Goal: Navigation & Orientation: Understand site structure

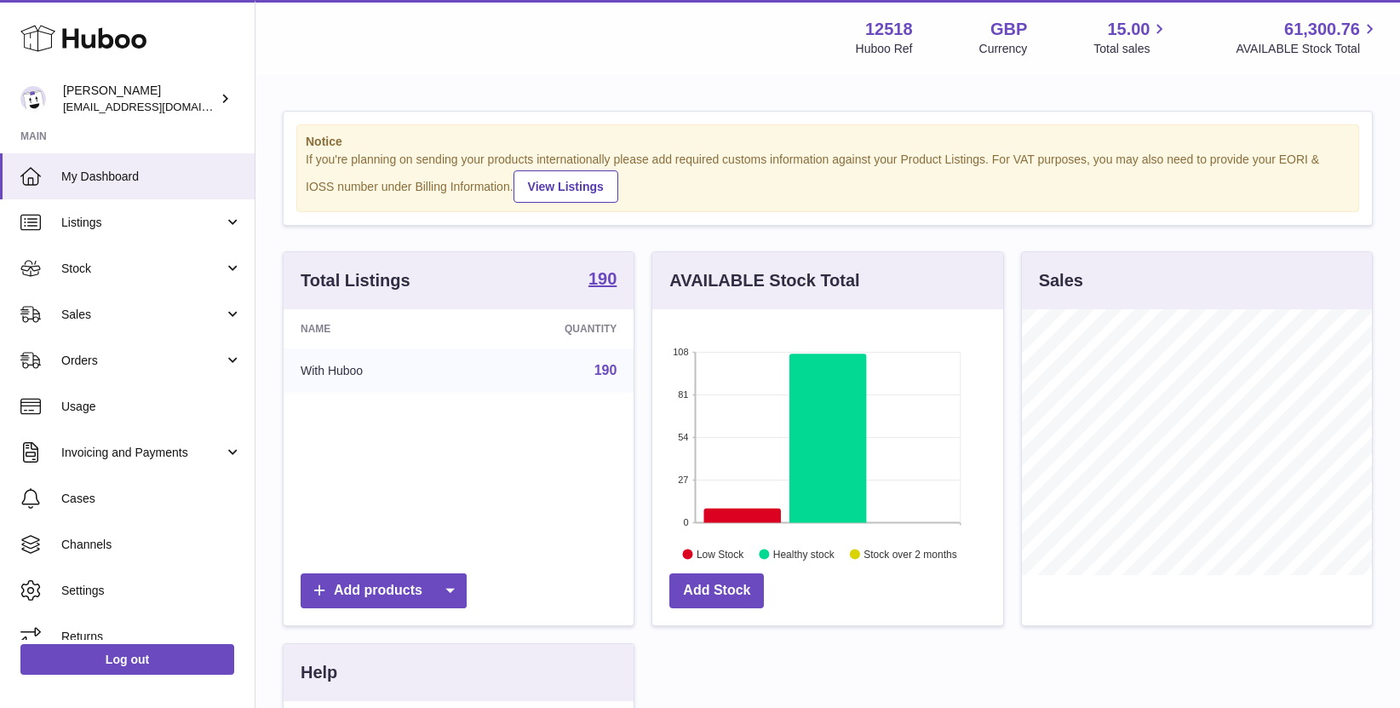
scroll to position [266, 350]
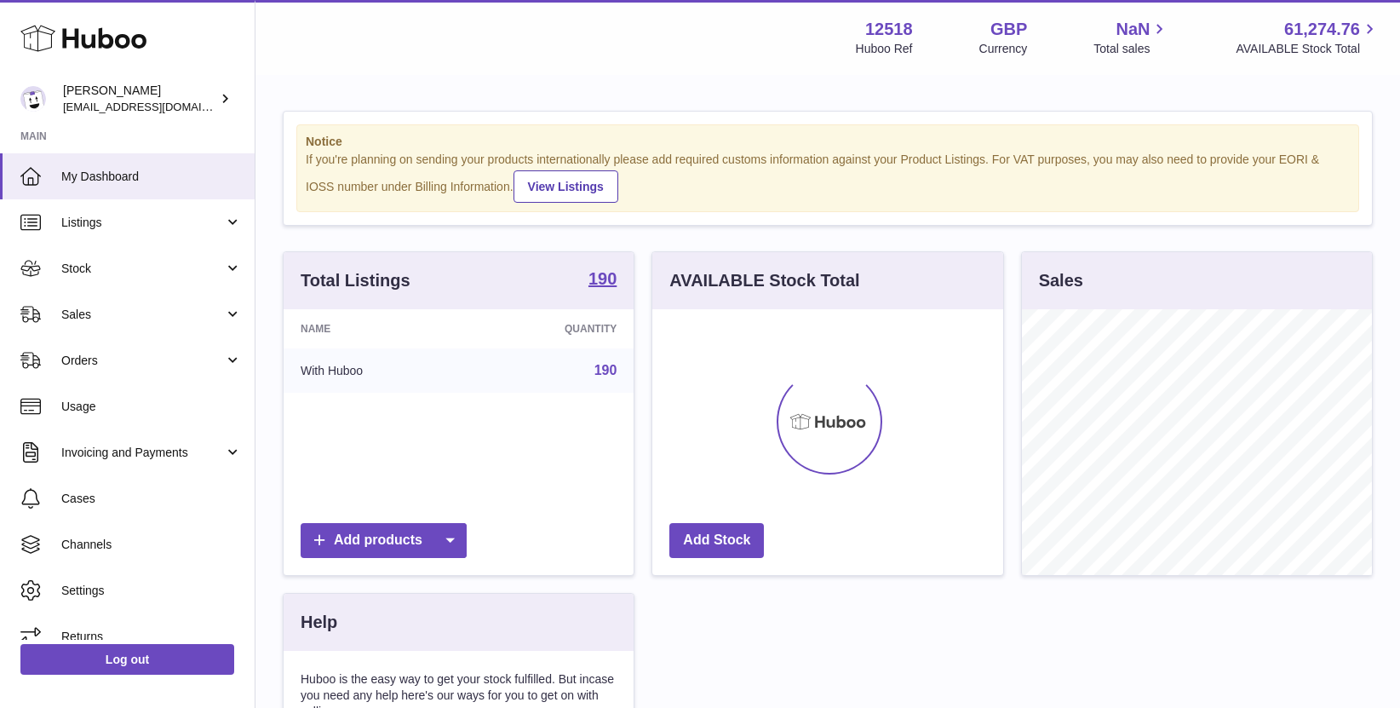
scroll to position [266, 350]
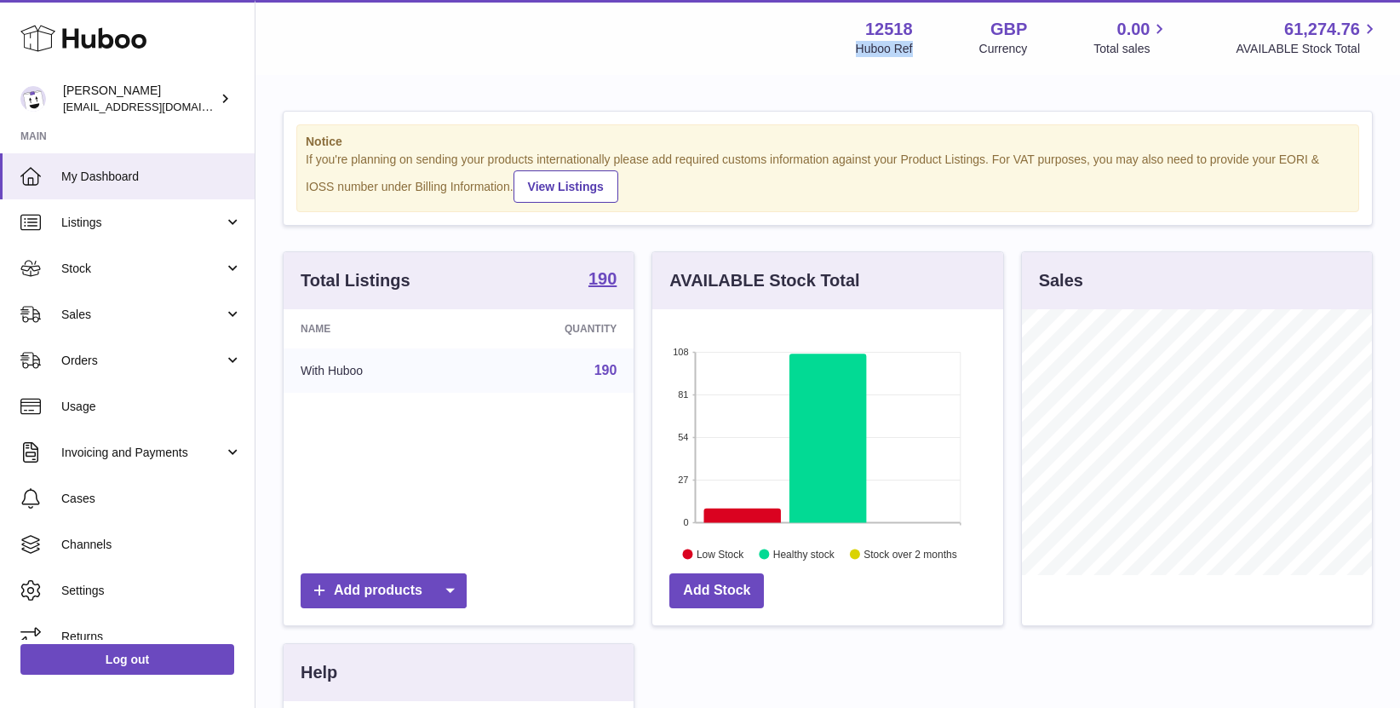
drag, startPoint x: 913, startPoint y: 50, endPoint x: 819, endPoint y: 49, distance: 93.7
click at [818, 49] on div "Menu Huboo 12518 Huboo Ref GBP Currency 0.00 Total sales 61,274.76 AVAILABLE St…" at bounding box center [828, 37] width 1104 height 39
click at [870, 62] on div "Menu Huboo 12518 Huboo Ref GBP Currency 0.00 Total sales 61,274.76 AVAILABLE St…" at bounding box center [828, 37] width 1145 height 75
drag, startPoint x: 875, startPoint y: 26, endPoint x: 925, endPoint y: 65, distance: 63.2
click at [925, 65] on div "Menu Huboo 12518 Huboo Ref GBP Currency 0.00 Total sales 61,274.76 AVAILABLE St…" at bounding box center [828, 37] width 1145 height 75
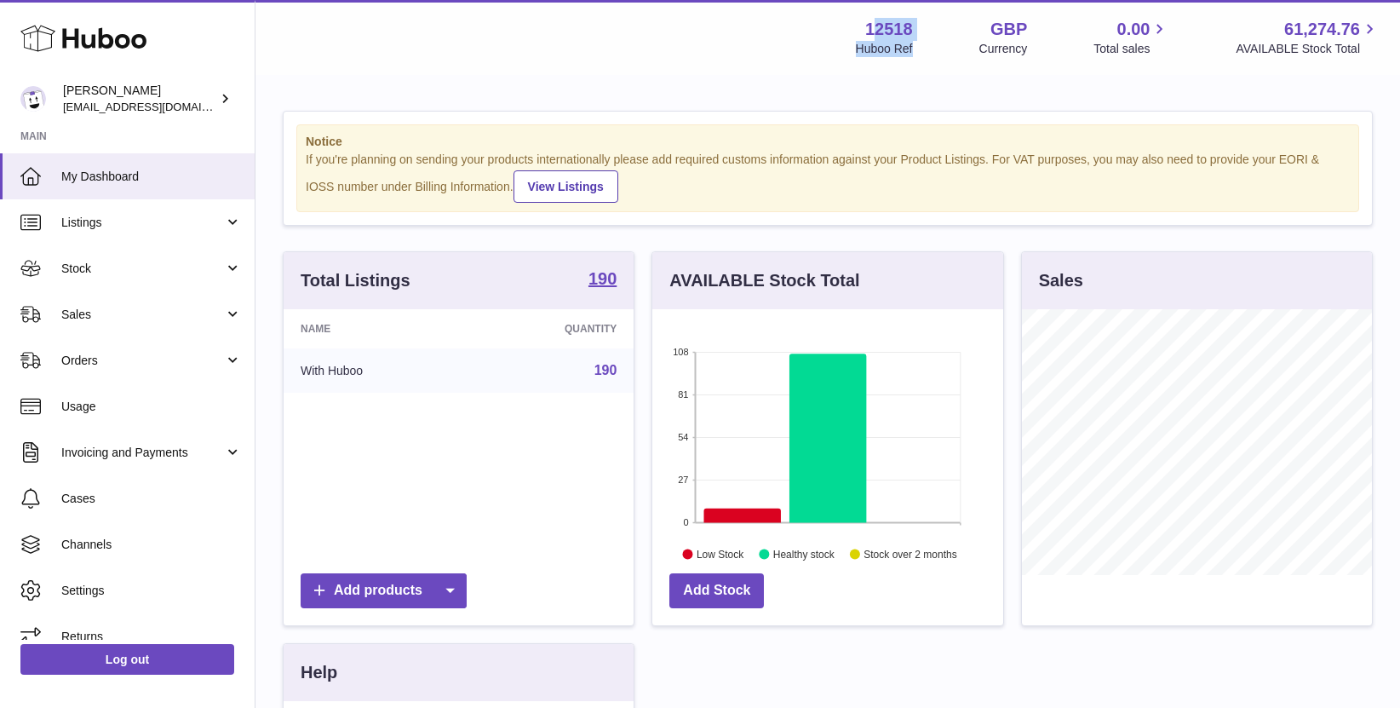
click at [925, 65] on div "Menu Huboo 12518 Huboo Ref GBP Currency 0.00 Total sales 61,274.76 AVAILABLE St…" at bounding box center [828, 37] width 1145 height 75
drag, startPoint x: 861, startPoint y: 24, endPoint x: 947, endPoint y: 75, distance: 100.1
click at [948, 76] on div "Menu Huboo 12518 Huboo Ref GBP Currency 0.00 Total sales 61,274.76 AVAILABLE St…" at bounding box center [828, 492] width 1145 height 985
click at [921, 46] on div "12518 Huboo Ref GBP Currency 0.00 Total sales 61,274.76 AVAILABLE Stock Total" at bounding box center [1118, 37] width 524 height 39
drag, startPoint x: 870, startPoint y: 26, endPoint x: 917, endPoint y: 43, distance: 49.8
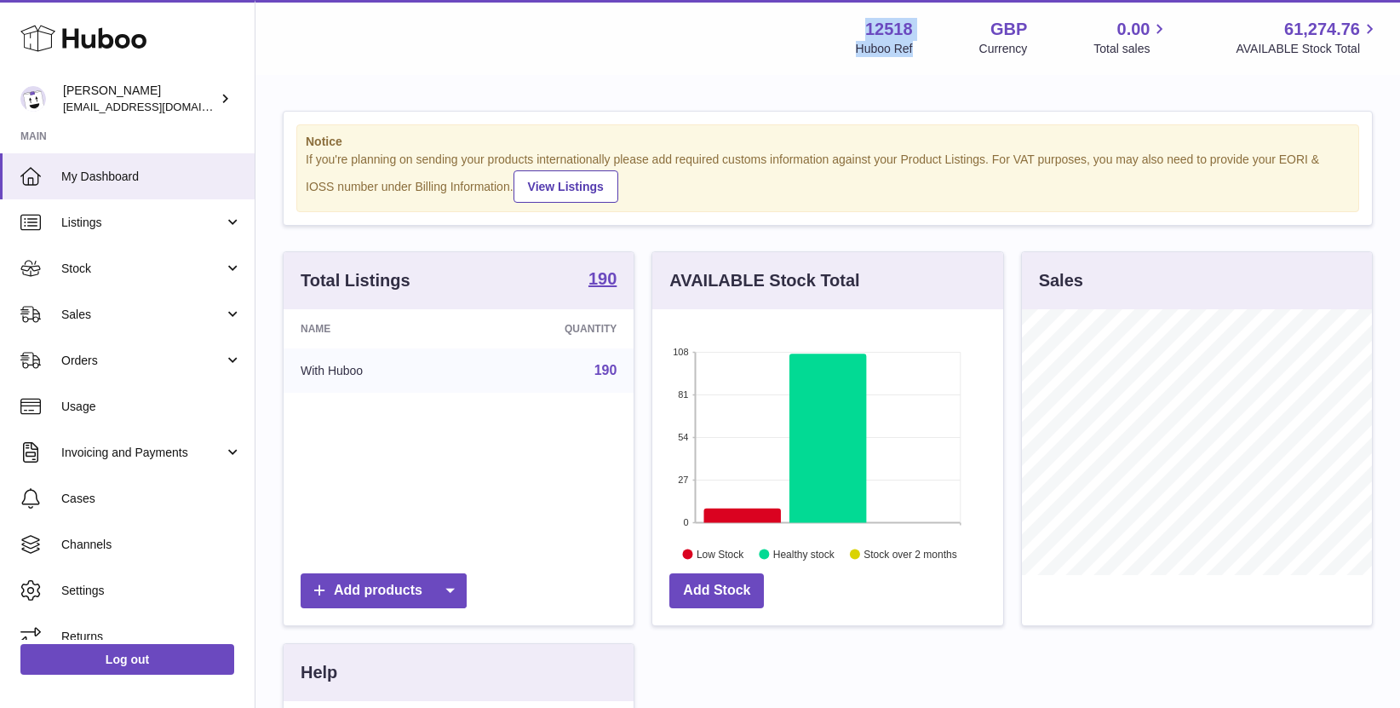
click at [917, 43] on div "12518 Huboo Ref GBP Currency 0.00 Total sales 61,274.76 AVAILABLE Stock Total" at bounding box center [1118, 37] width 524 height 39
